Goal: Task Accomplishment & Management: Manage account settings

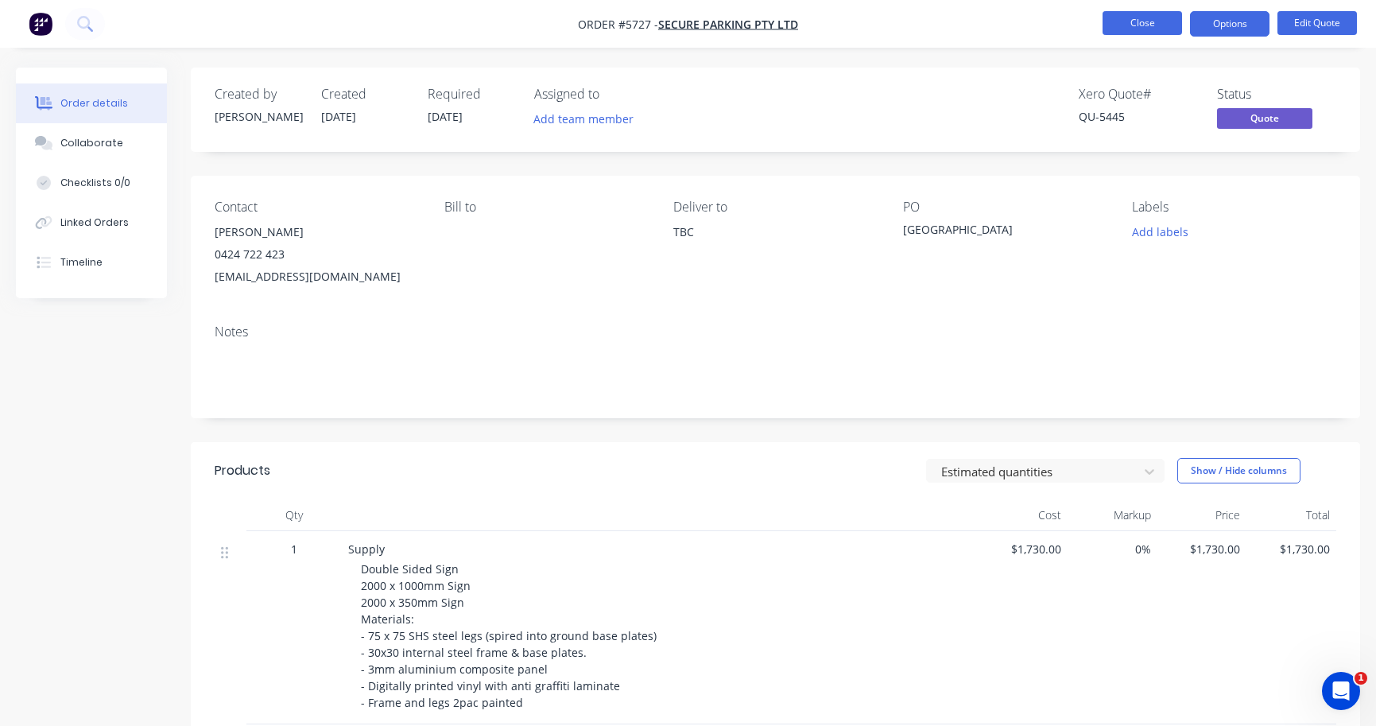
click at [1164, 26] on button "Close" at bounding box center [1141, 23] width 79 height 24
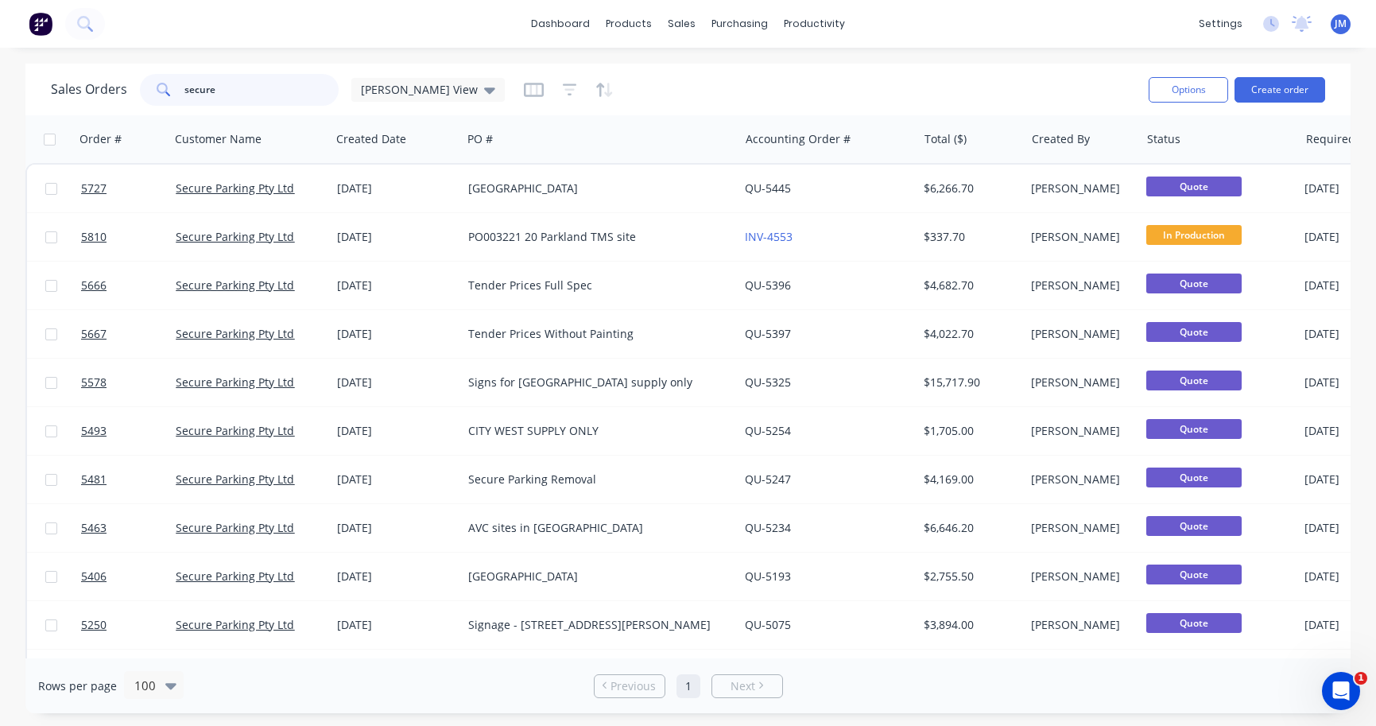
click at [234, 81] on input "secure" at bounding box center [261, 90] width 155 height 32
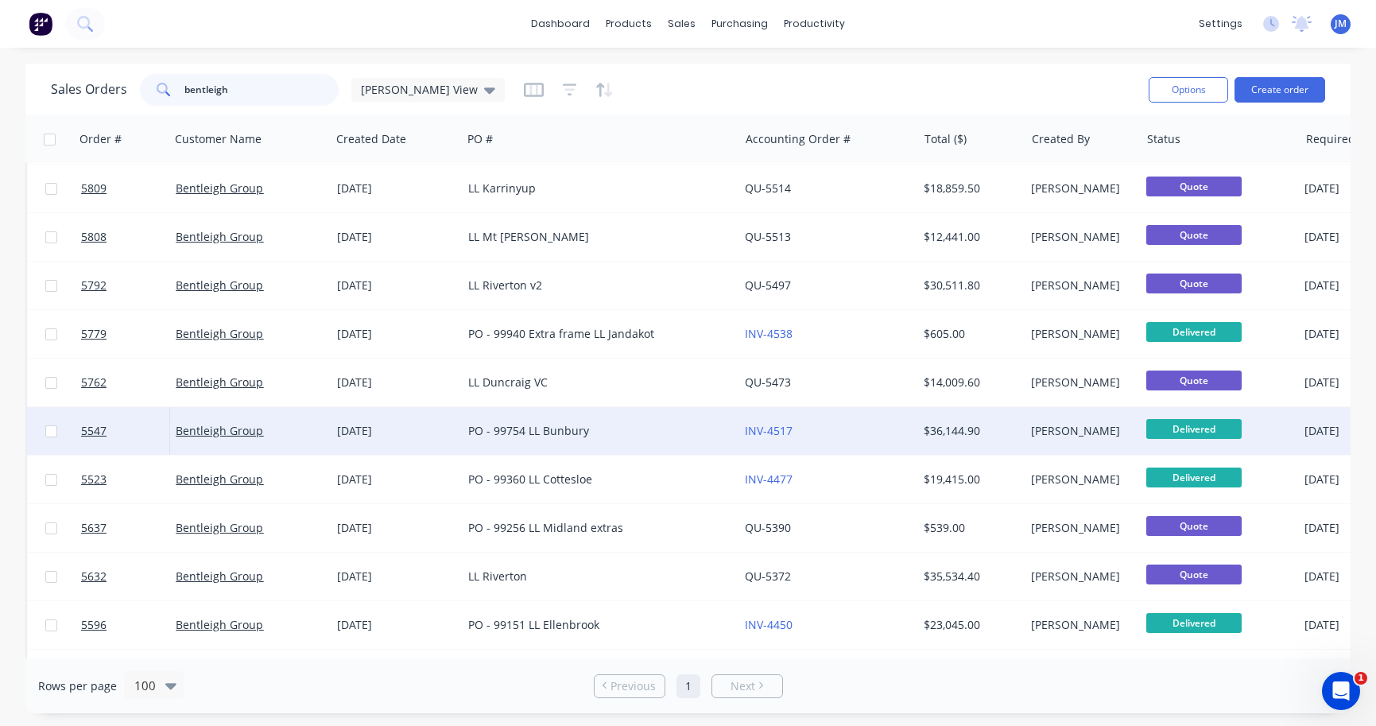
scroll to position [114, 0]
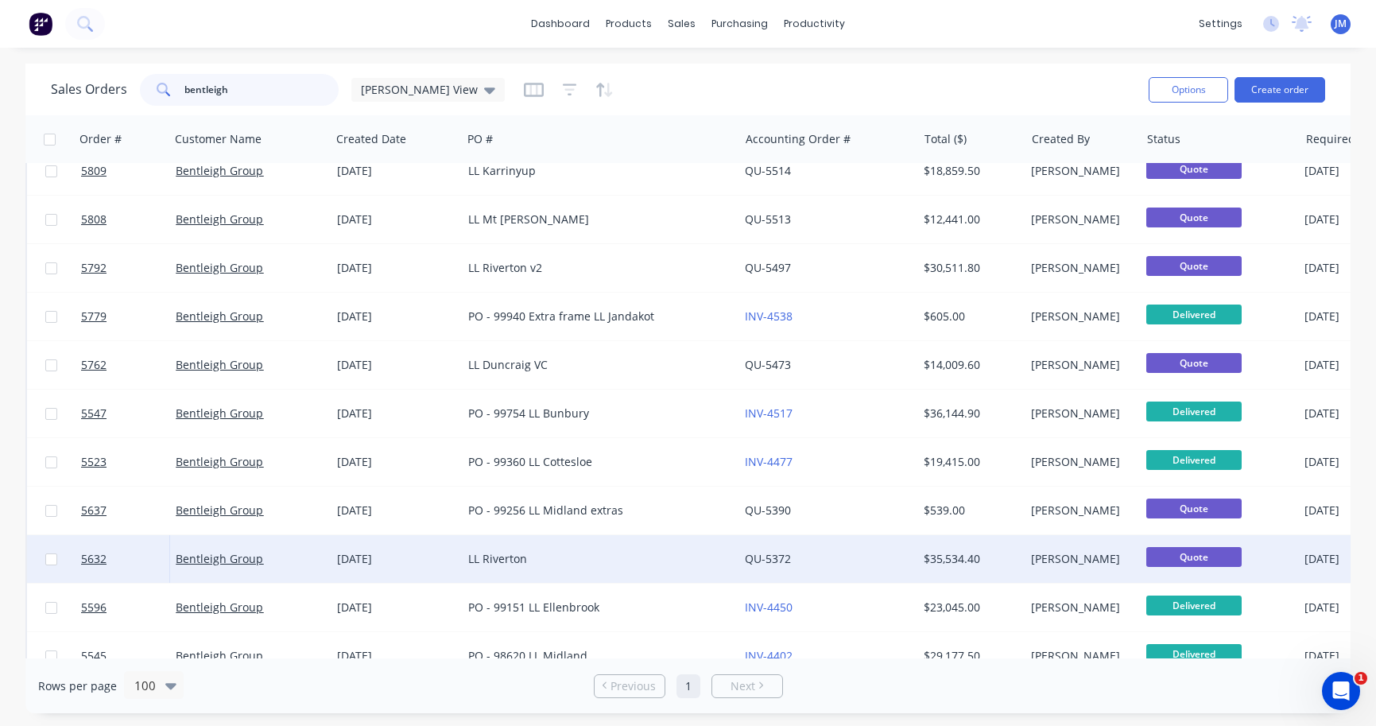
type input "bentleigh"
click at [567, 560] on div "LL Riverton" at bounding box center [593, 559] width 251 height 16
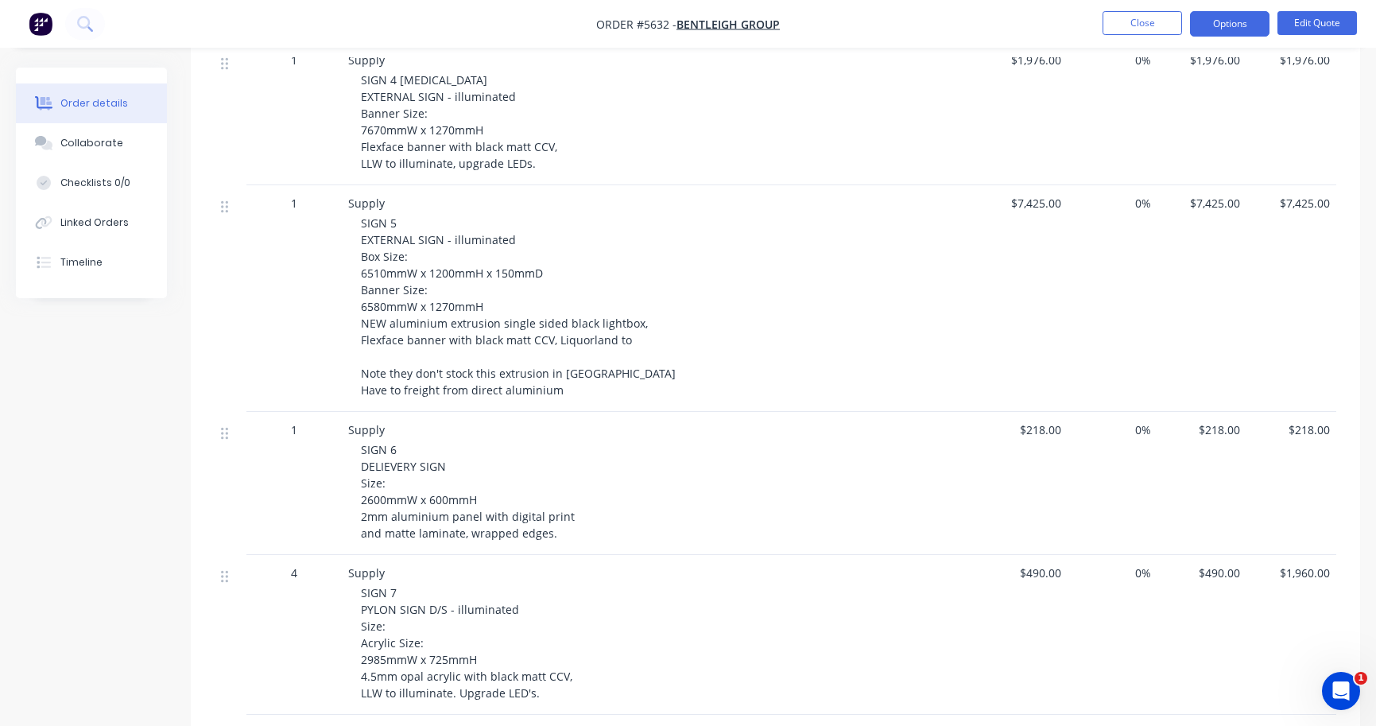
scroll to position [950, 0]
click at [1317, 33] on button "Edit Quote" at bounding box center [1316, 23] width 79 height 24
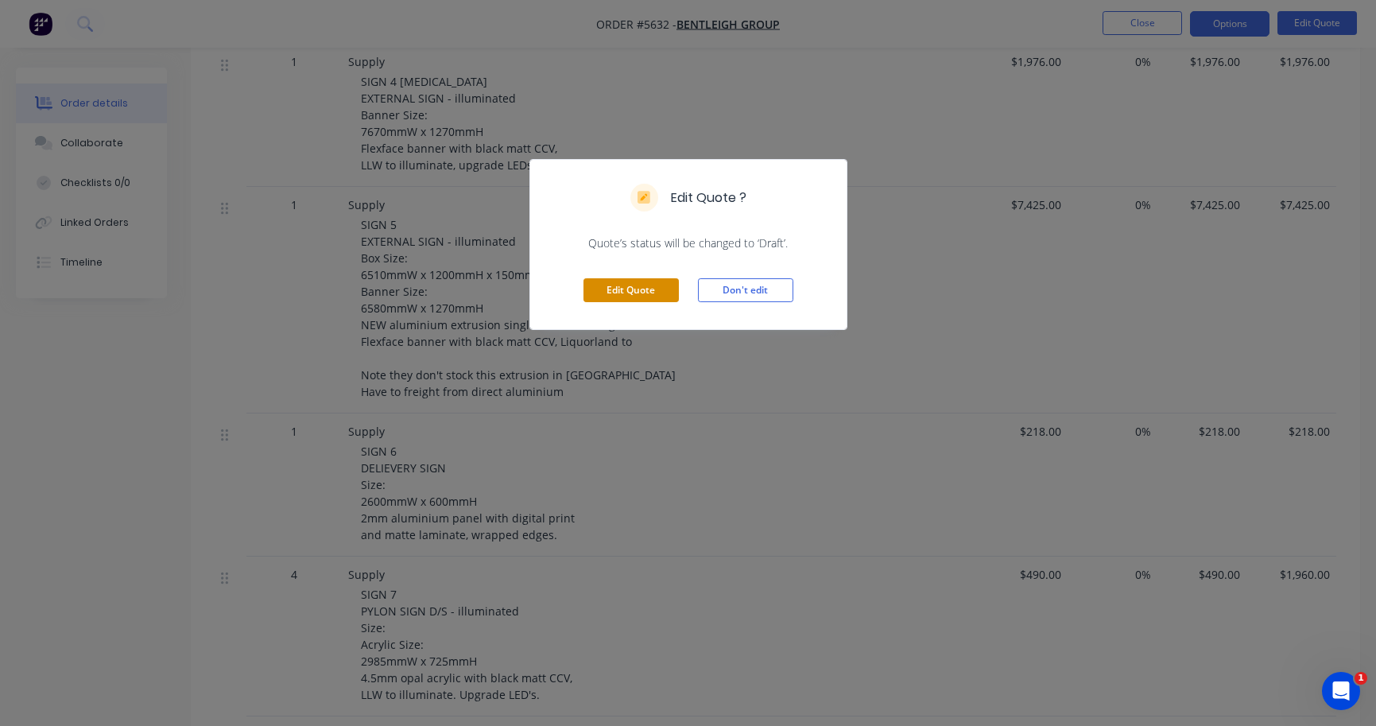
click at [654, 288] on button "Edit Quote" at bounding box center [630, 290] width 95 height 24
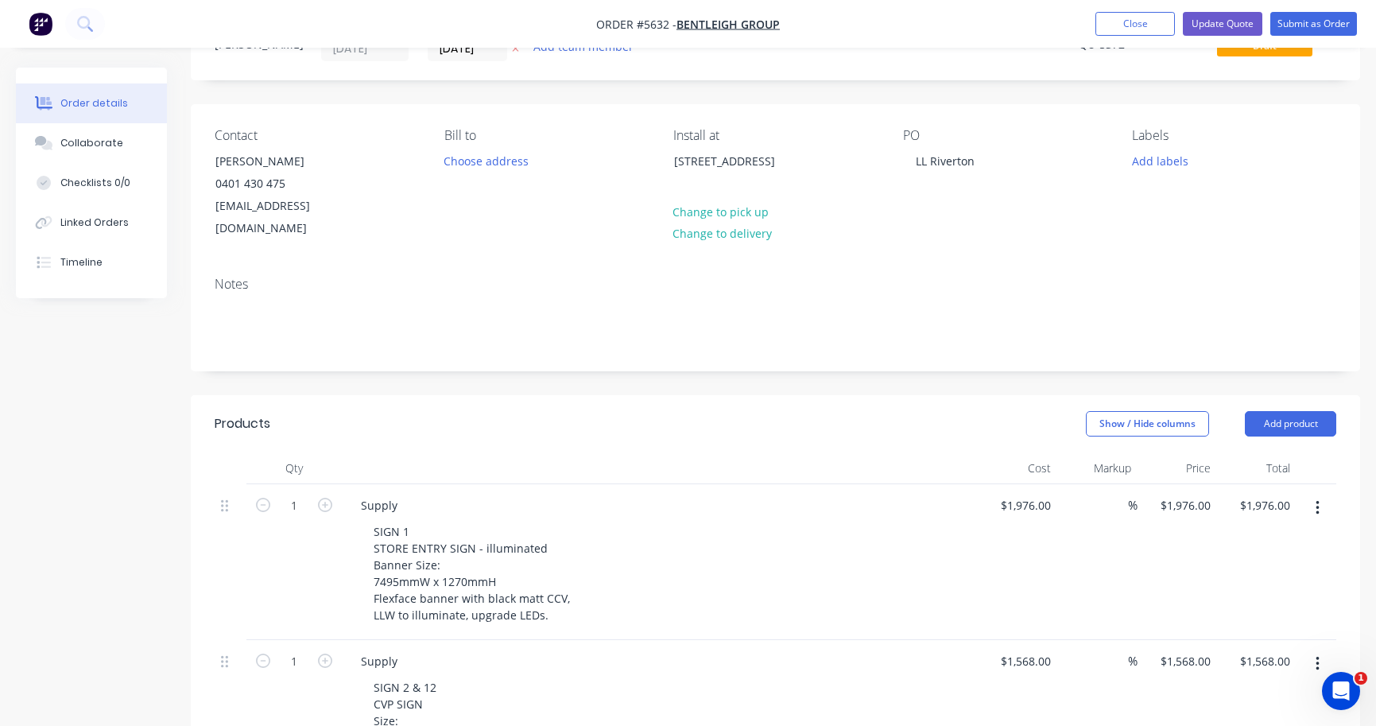
scroll to position [79, 0]
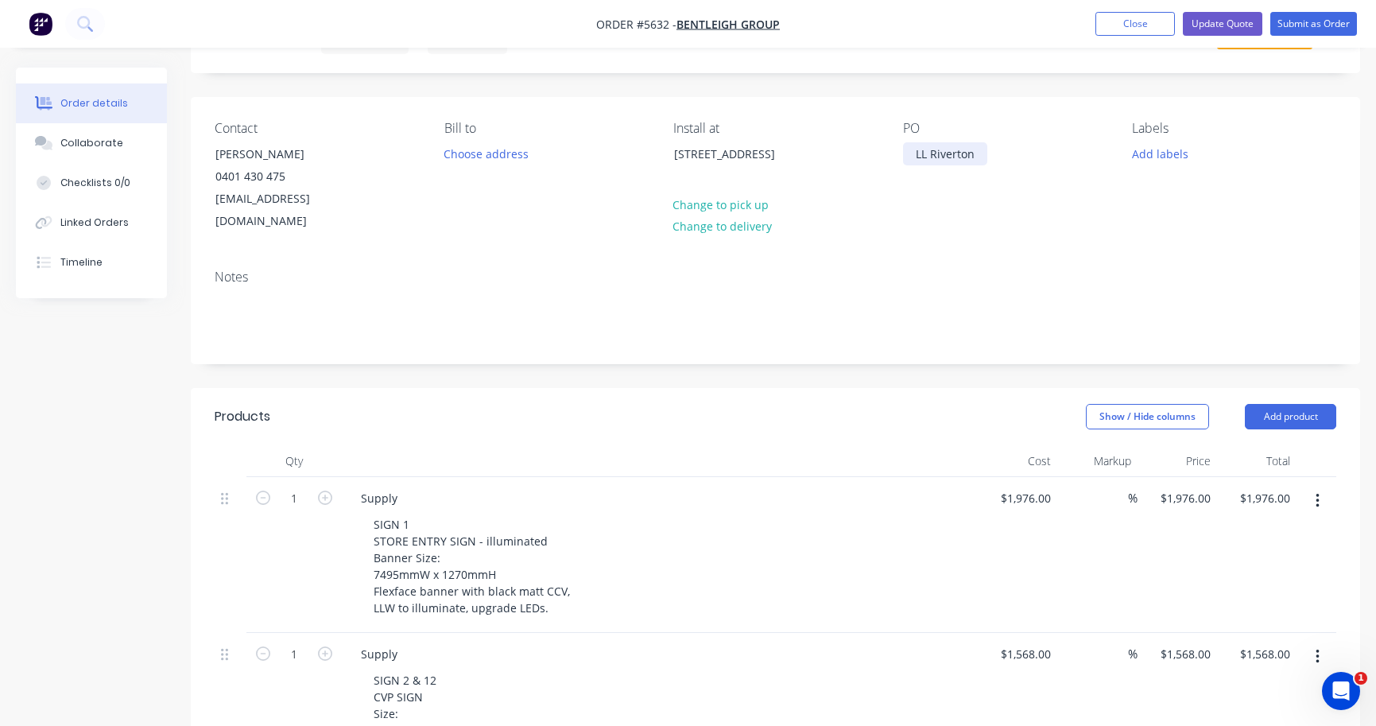
click at [979, 155] on div "LL Riverton" at bounding box center [945, 153] width 84 height 23
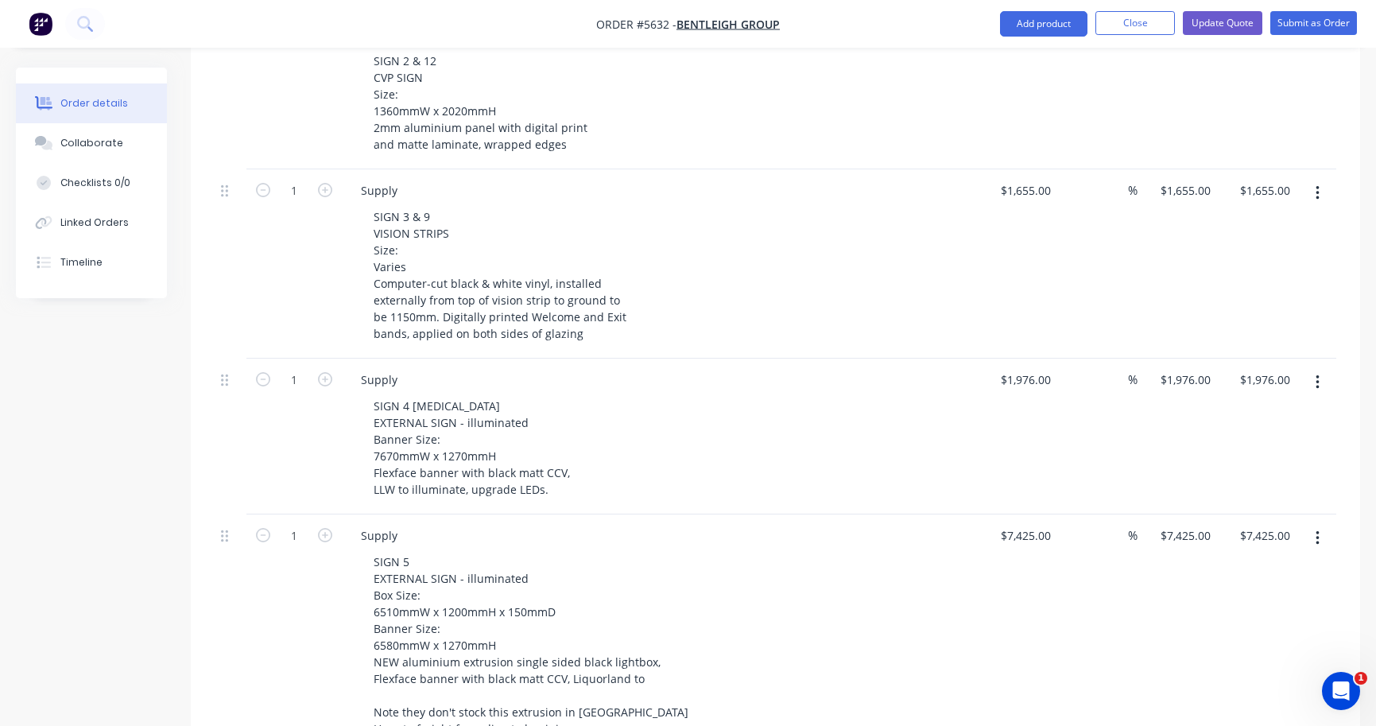
scroll to position [702, 0]
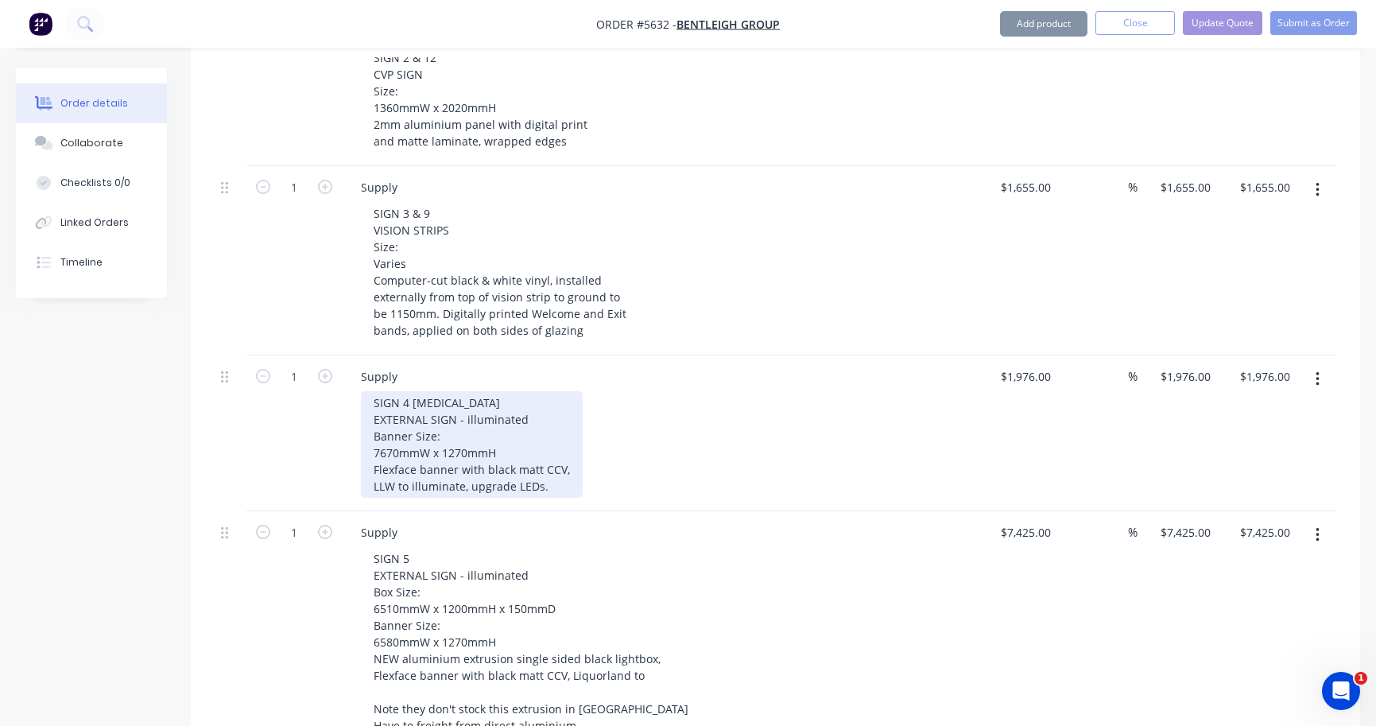
click at [491, 391] on div "SIGN 4 [MEDICAL_DATA] EXTERNAL SIGN - illuminated Banner Size: 7670mmW x 1270mm…" at bounding box center [472, 444] width 222 height 107
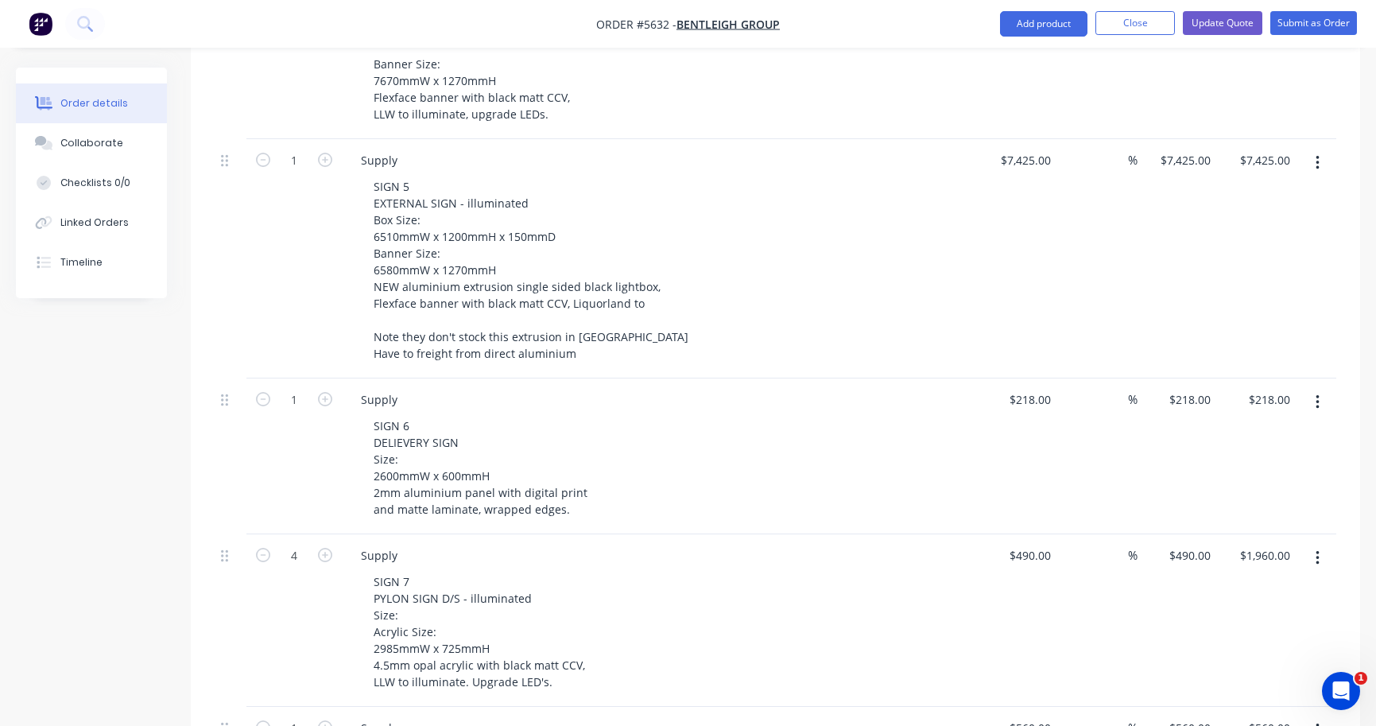
scroll to position [1070, 0]
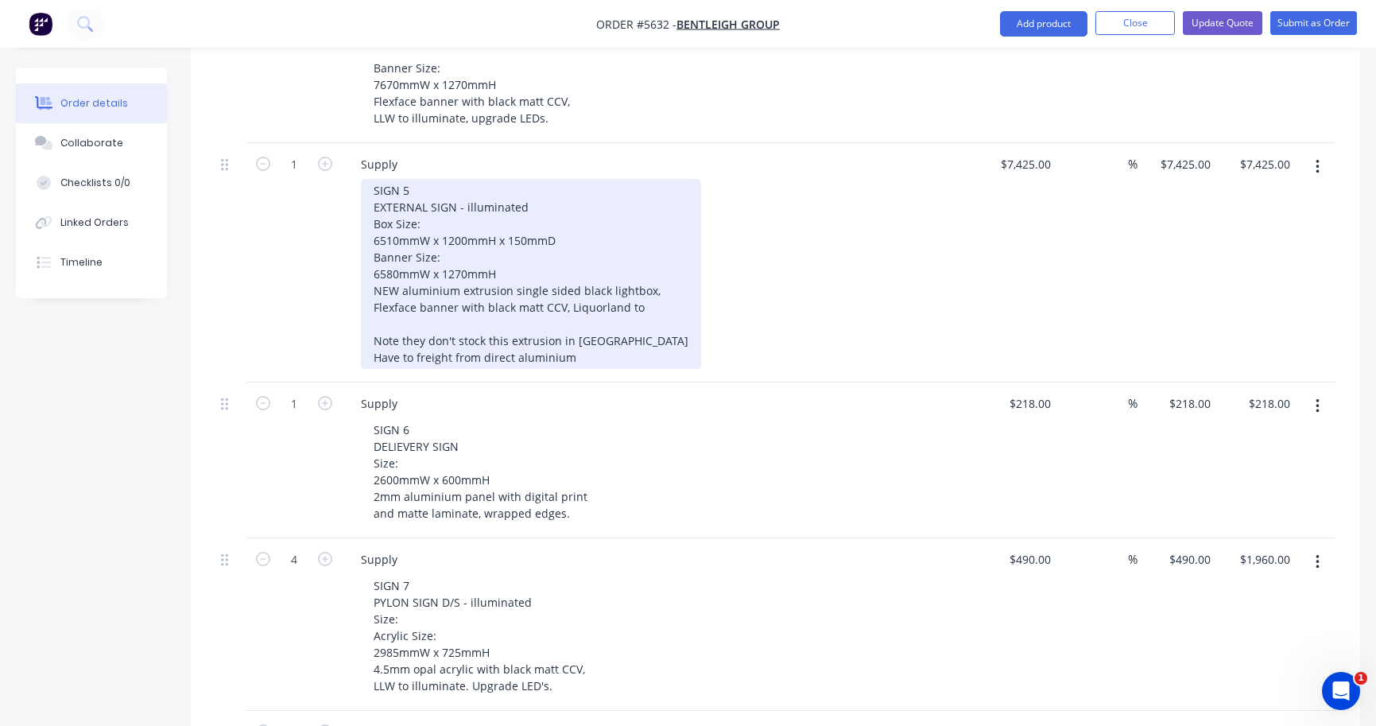
click at [576, 337] on div "SIGN 5 EXTERNAL SIGN - illuminated Box Size: 6510mmW x 1200mmH x 150mmD Banner …" at bounding box center [531, 274] width 340 height 190
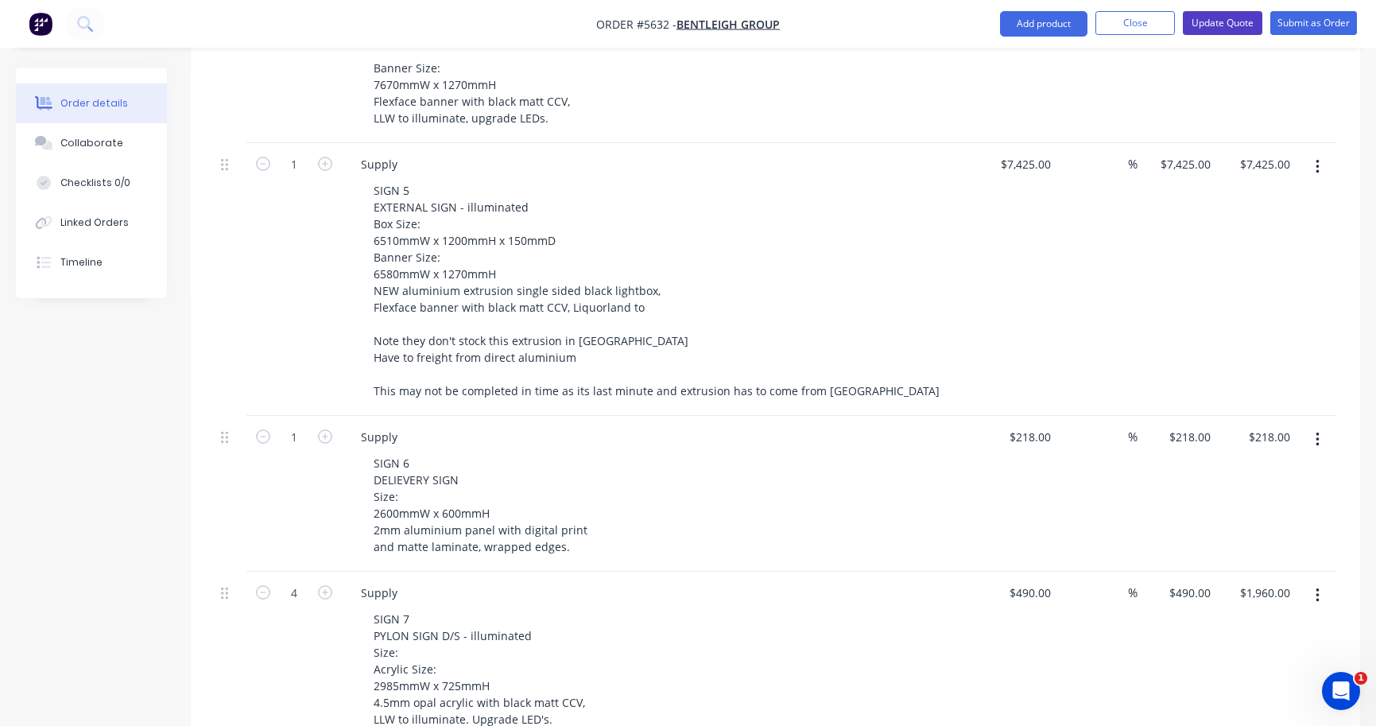
click at [1227, 24] on button "Update Quote" at bounding box center [1222, 23] width 79 height 24
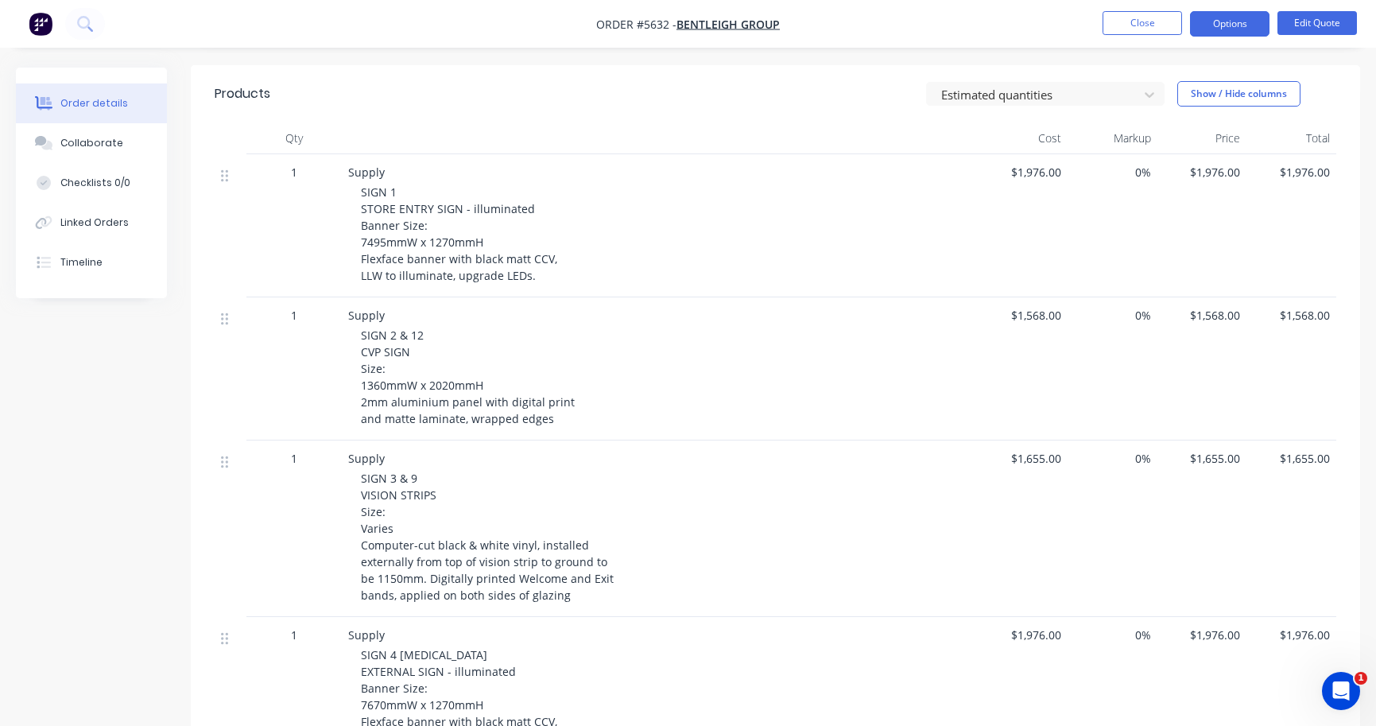
scroll to position [204, 0]
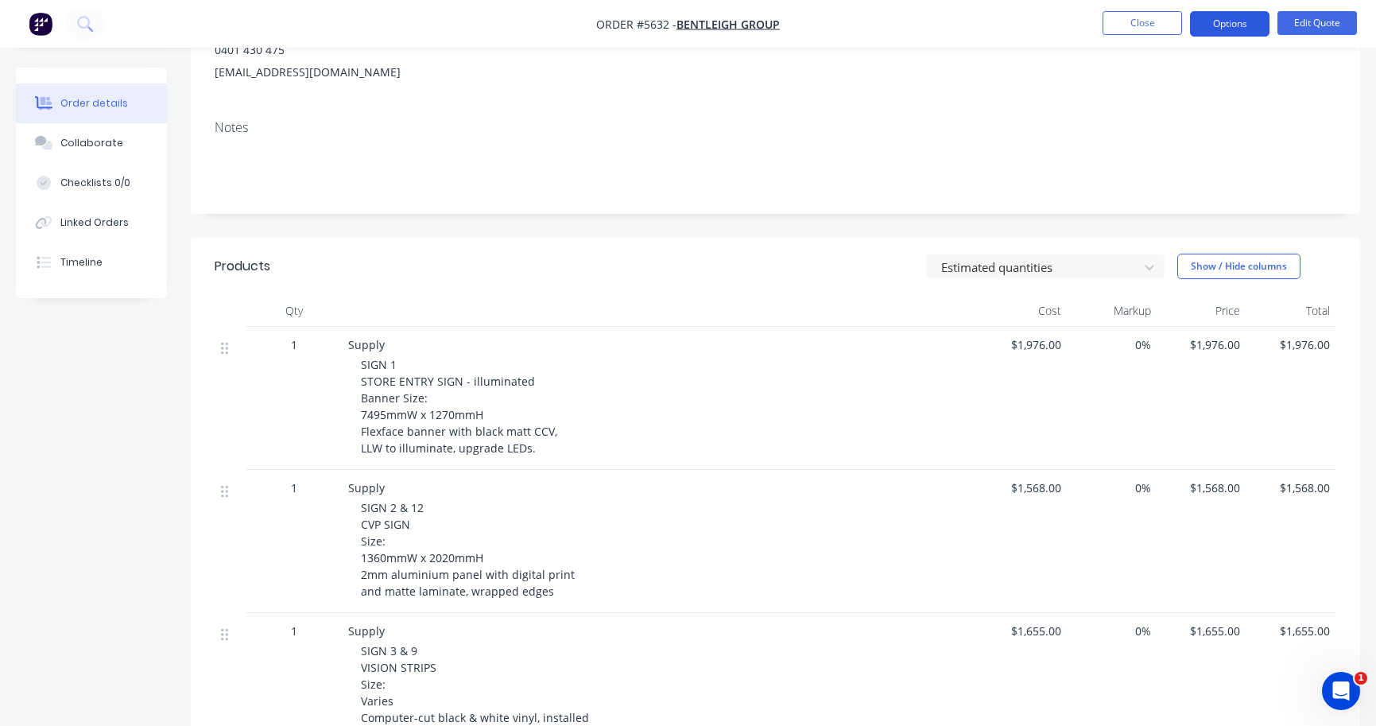
click at [1229, 33] on button "Options" at bounding box center [1229, 23] width 79 height 25
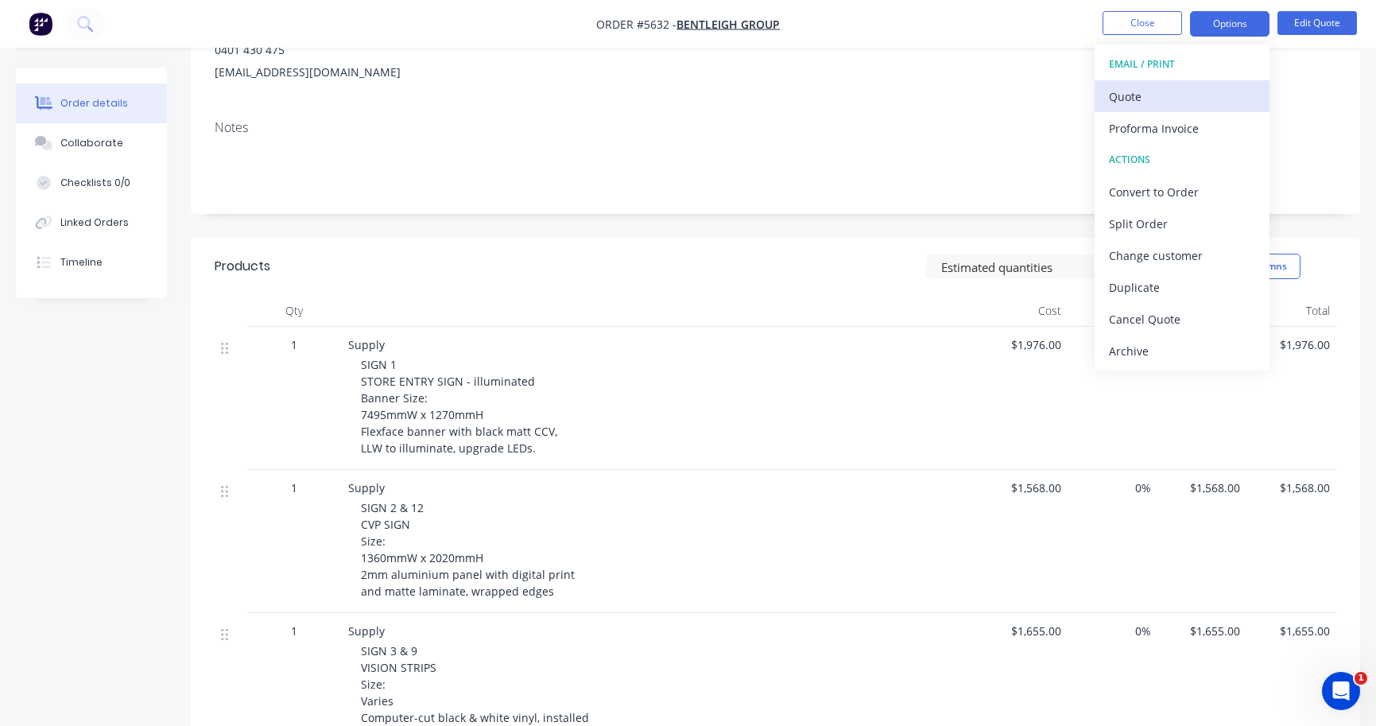
click at [1218, 90] on div "Quote" at bounding box center [1182, 96] width 146 height 23
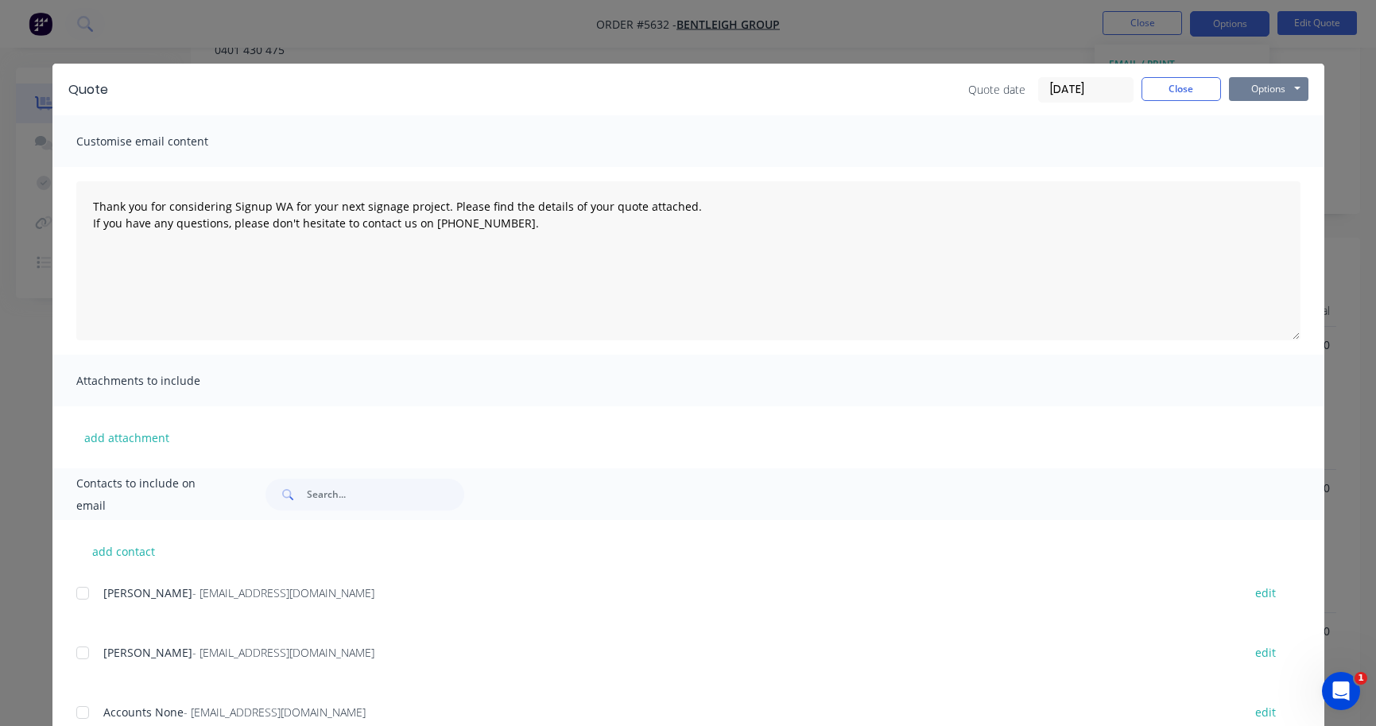
click at [1274, 91] on button "Options" at bounding box center [1268, 89] width 79 height 24
click at [1290, 148] on button "Print" at bounding box center [1280, 143] width 102 height 26
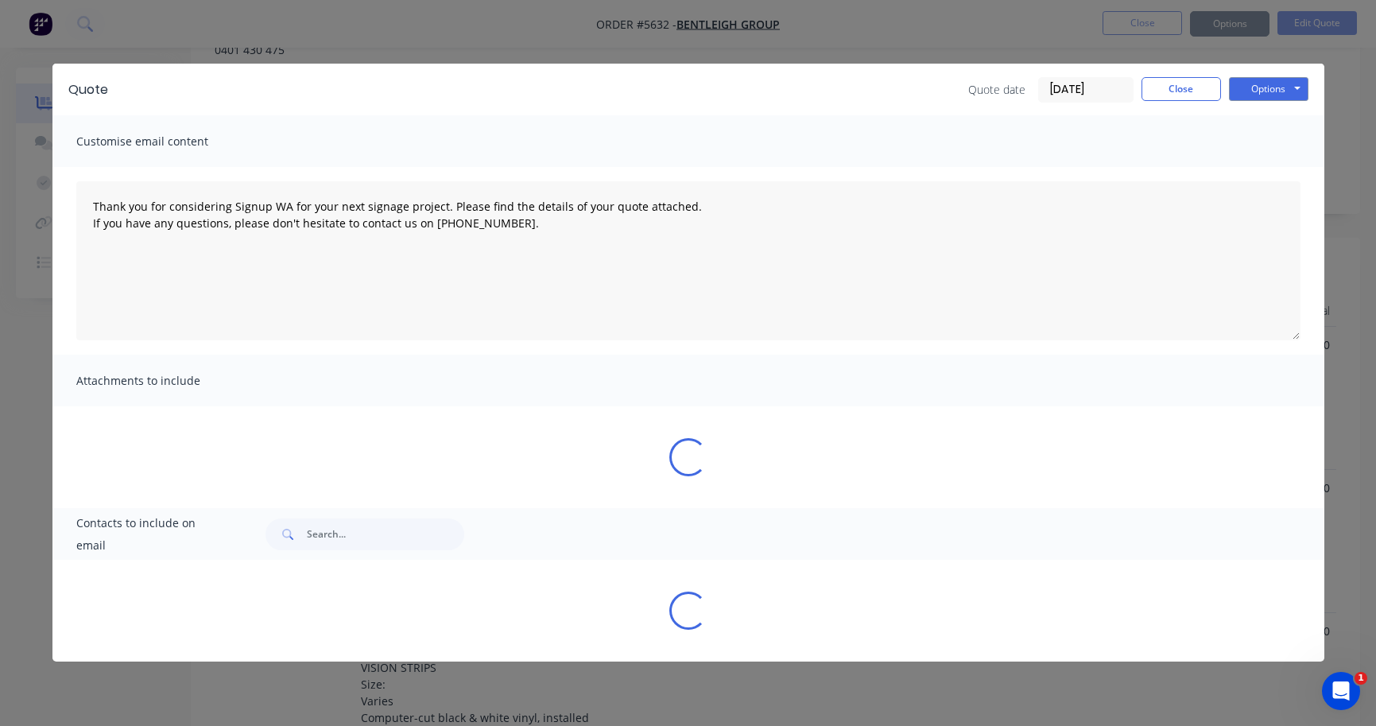
type textarea "Thank you for considering Signup WA for your next signage project. Please find …"
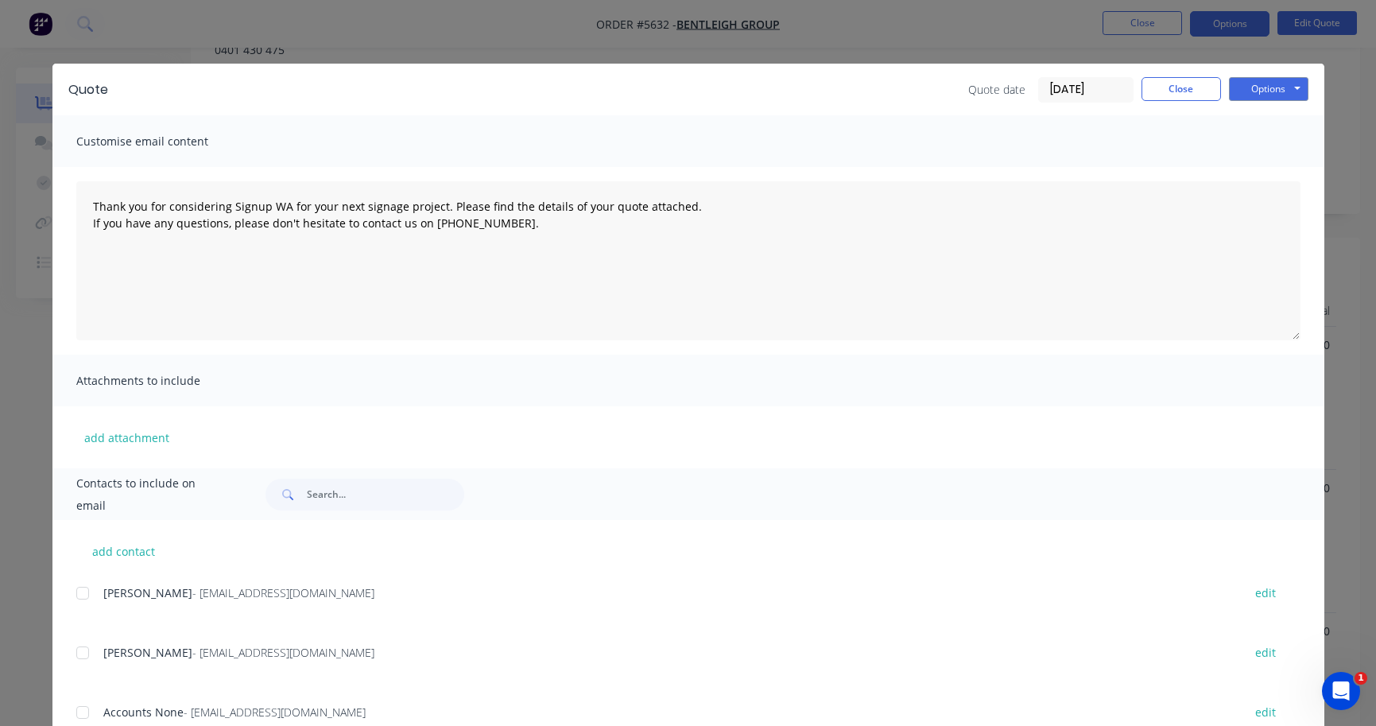
click at [1174, 101] on div "Quote date [DATE] Close Options Preview Print Email" at bounding box center [1138, 89] width 340 height 25
click at [1174, 100] on button "Close" at bounding box center [1180, 89] width 79 height 24
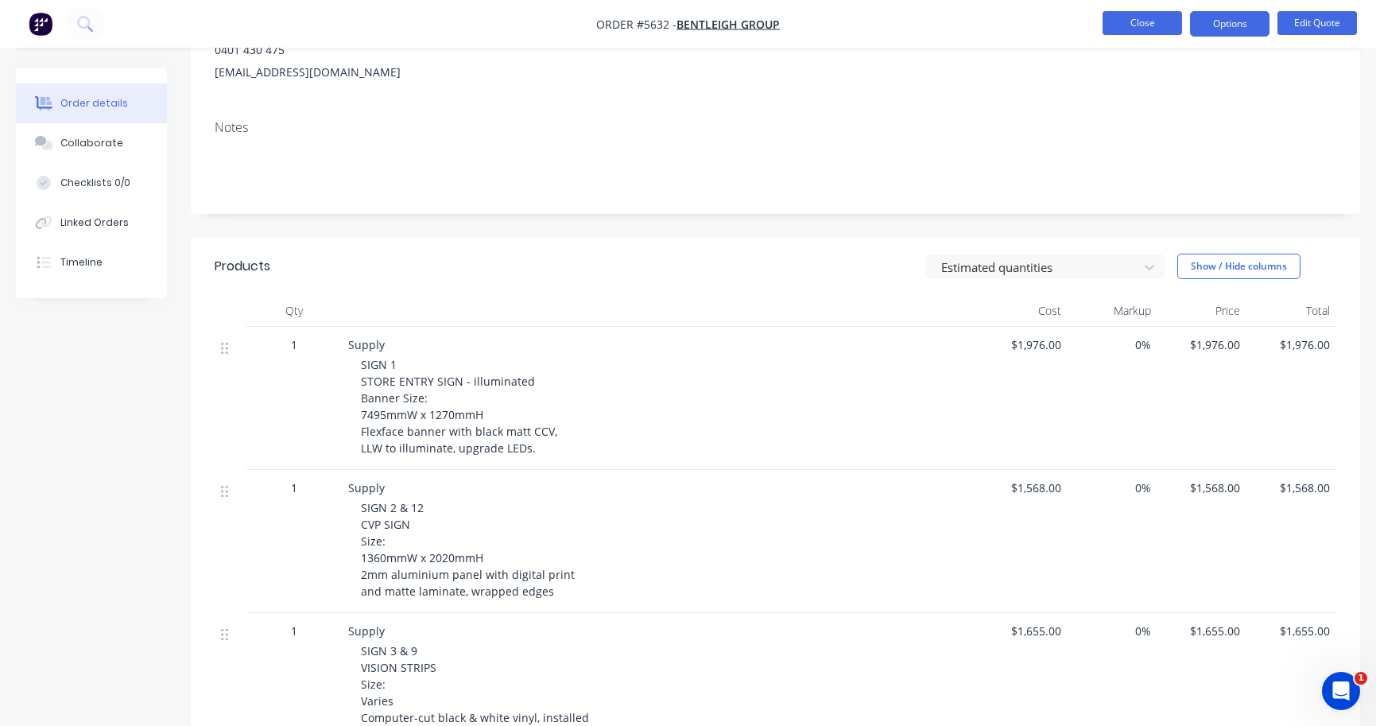
click at [1139, 32] on button "Close" at bounding box center [1141, 23] width 79 height 24
